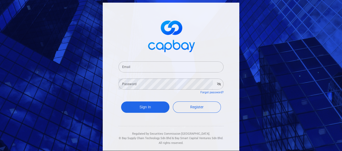
click at [159, 68] on input "Email" at bounding box center [171, 66] width 105 height 11
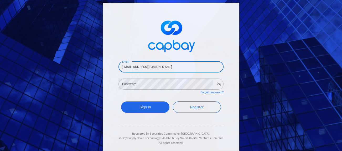
type input "[EMAIL_ADDRESS][DOMAIN_NAME]"
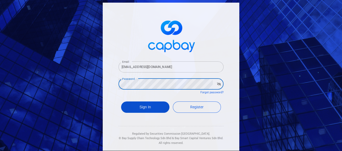
click at [145, 109] on button "Sign In" at bounding box center [145, 106] width 48 height 11
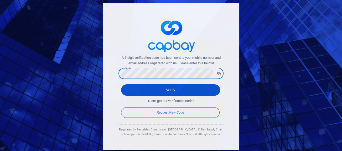
click at [158, 91] on button "Verify" at bounding box center [170, 89] width 99 height 11
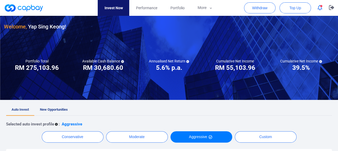
scroll to position [32, 0]
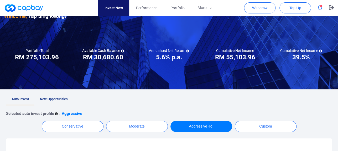
click at [60, 100] on span "New Opportunities" at bounding box center [54, 99] width 28 height 4
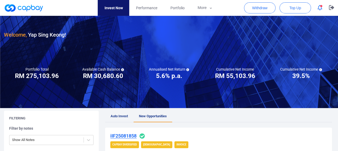
scroll to position [21, 0]
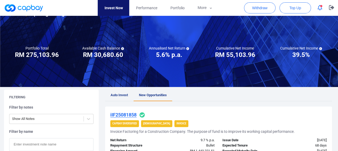
click at [232, 100] on ul "Auto Invest New Opportunities" at bounding box center [218, 95] width 227 height 12
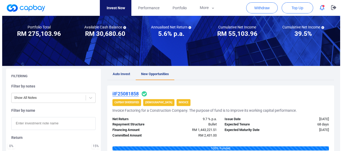
scroll to position [0, 0]
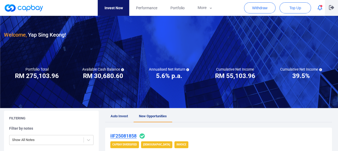
click at [330, 9] on icon "button" at bounding box center [331, 7] width 5 height 5
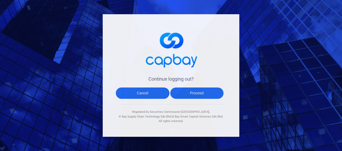
click at [195, 93] on button "Proceed" at bounding box center [197, 92] width 54 height 11
